Goal: Transaction & Acquisition: Purchase product/service

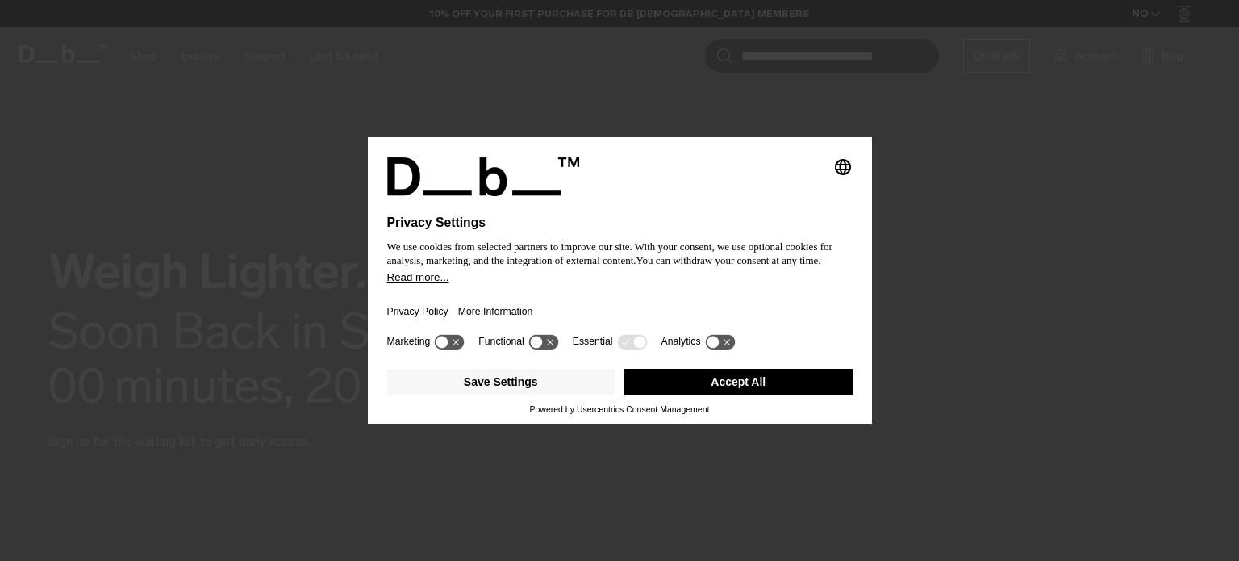
click at [732, 374] on button "Accept All" at bounding box center [739, 382] width 228 height 26
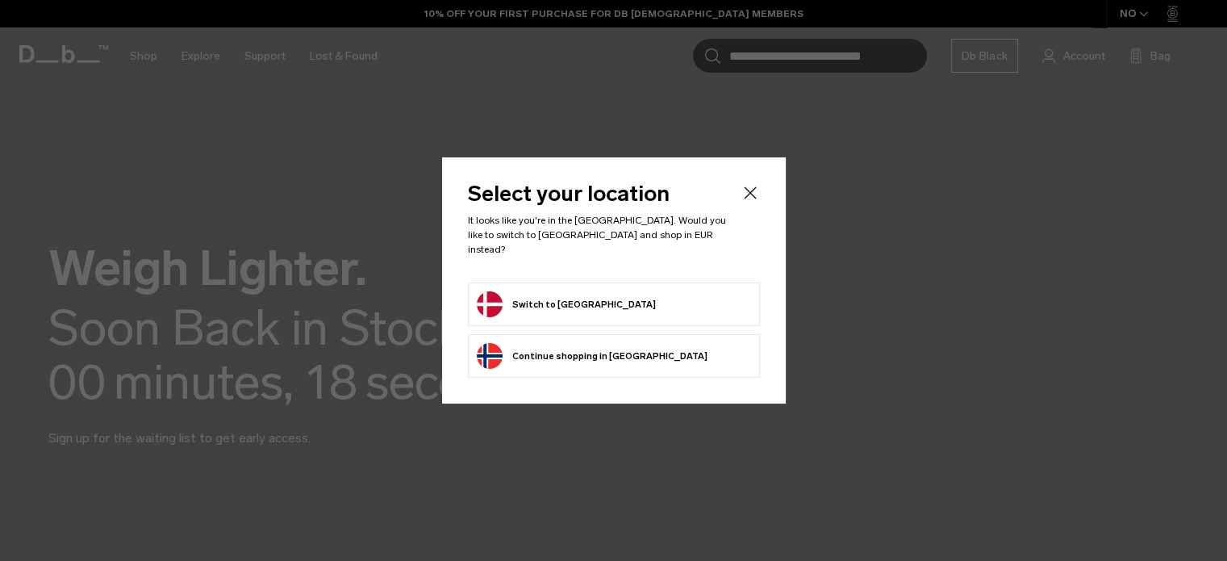
click at [532, 293] on button "Switch to Denmark" at bounding box center [566, 304] width 179 height 26
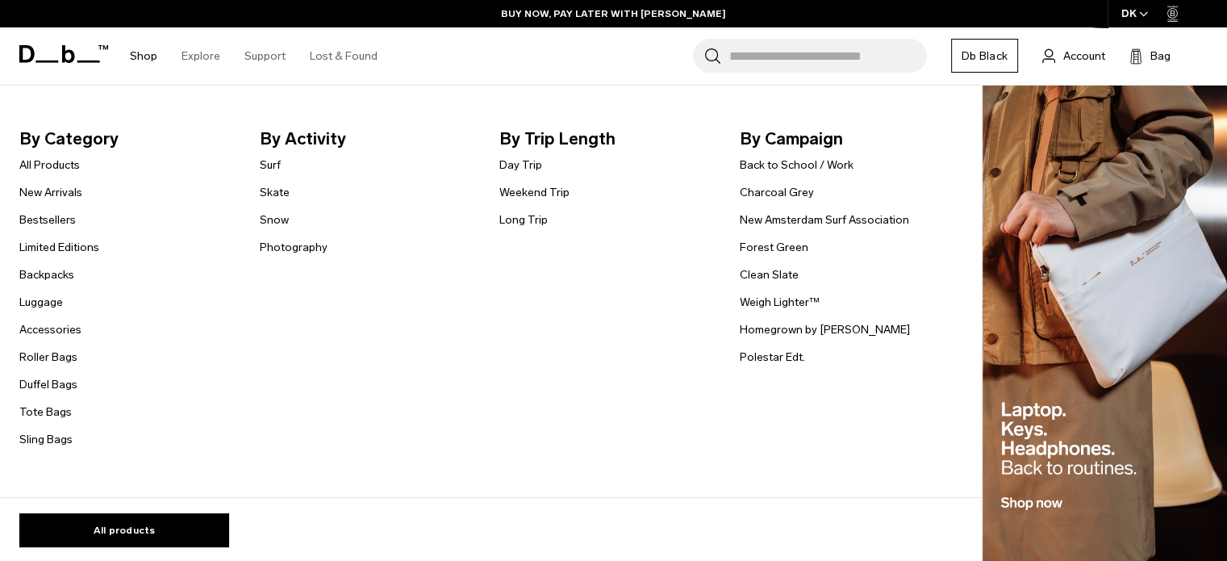
click at [150, 61] on link "Shop" at bounding box center [143, 55] width 27 height 57
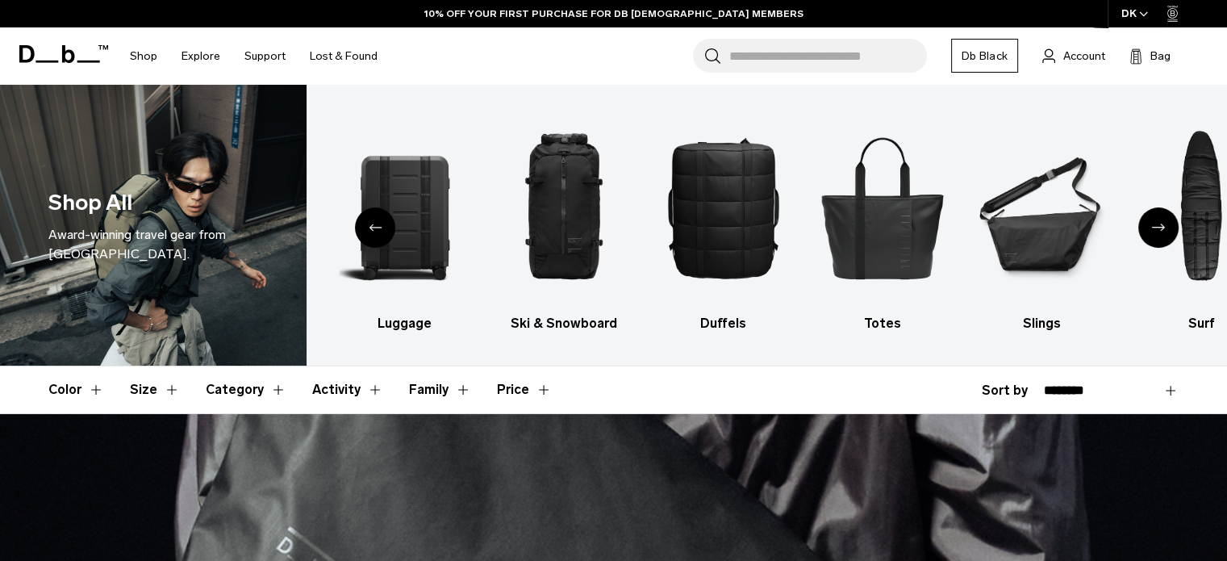
click at [733, 77] on div "Search for Bags, Luggage... Search Close Trending Products All Products Hugger …" at bounding box center [802, 55] width 825 height 57
click at [746, 64] on input "Search for Bags, Luggage..." at bounding box center [828, 56] width 198 height 34
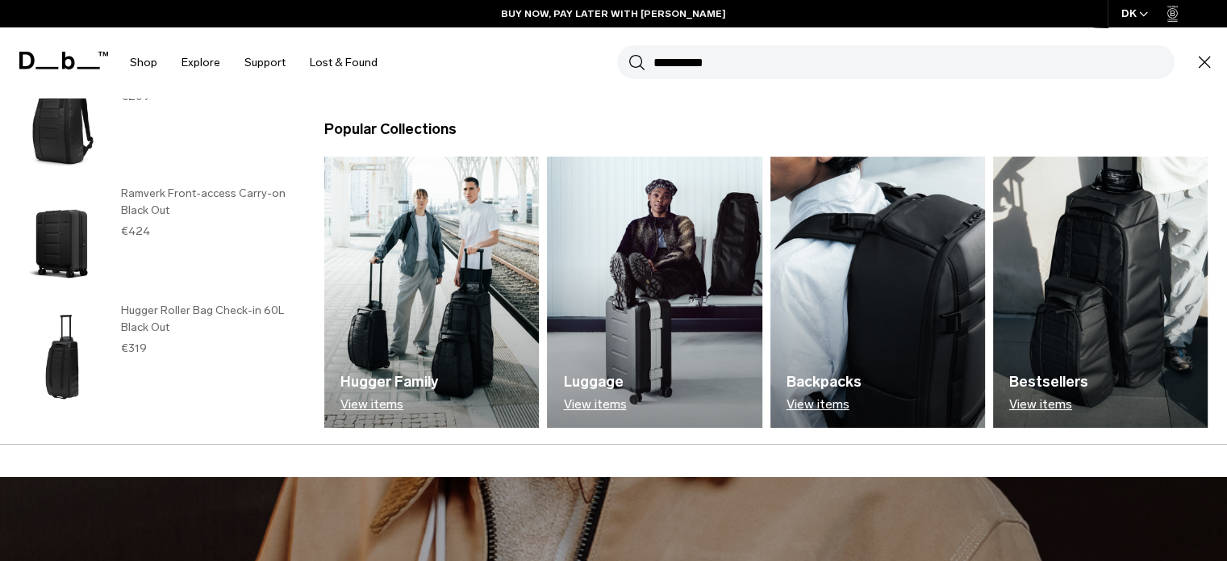
scroll to position [52, 0]
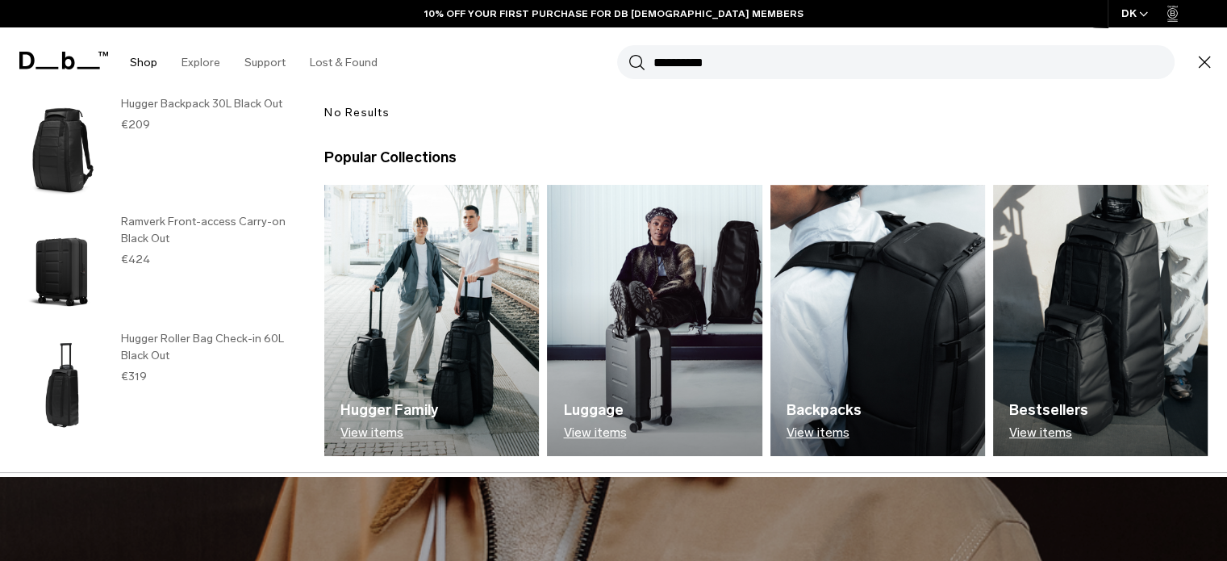
type input "**********"
